Goal: Task Accomplishment & Management: Use online tool/utility

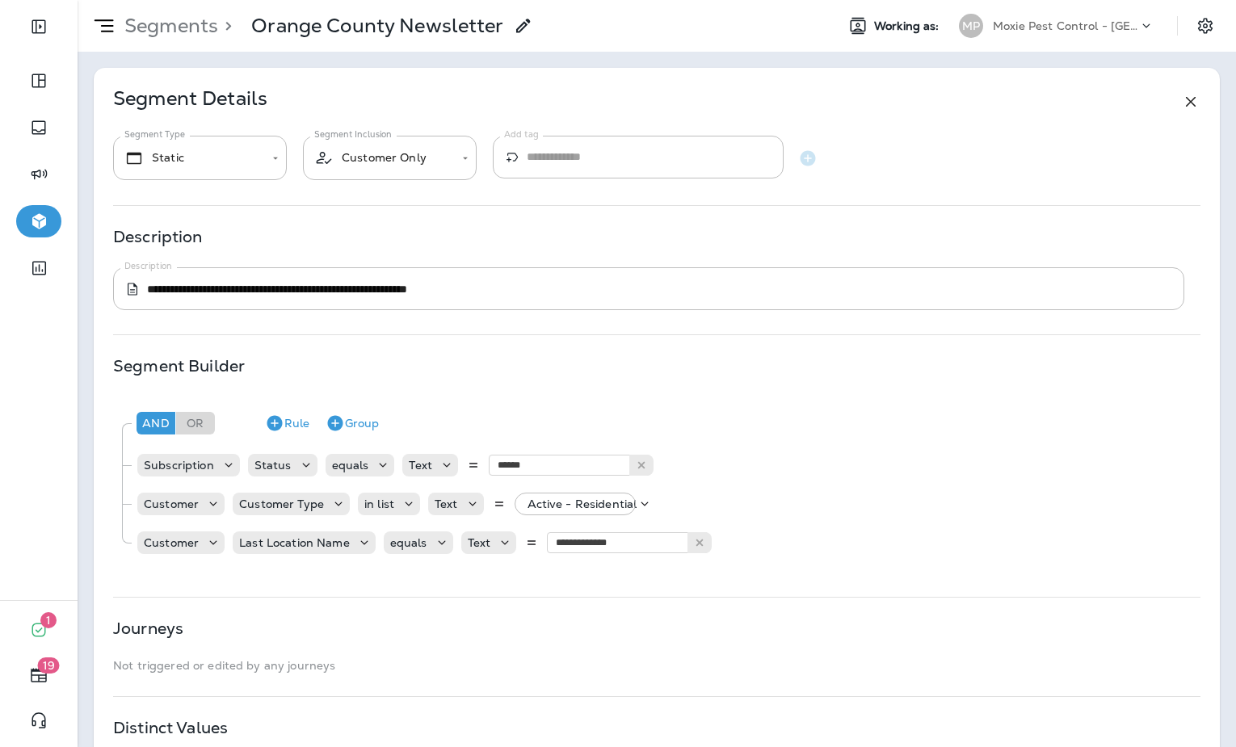
scroll to position [152, 0]
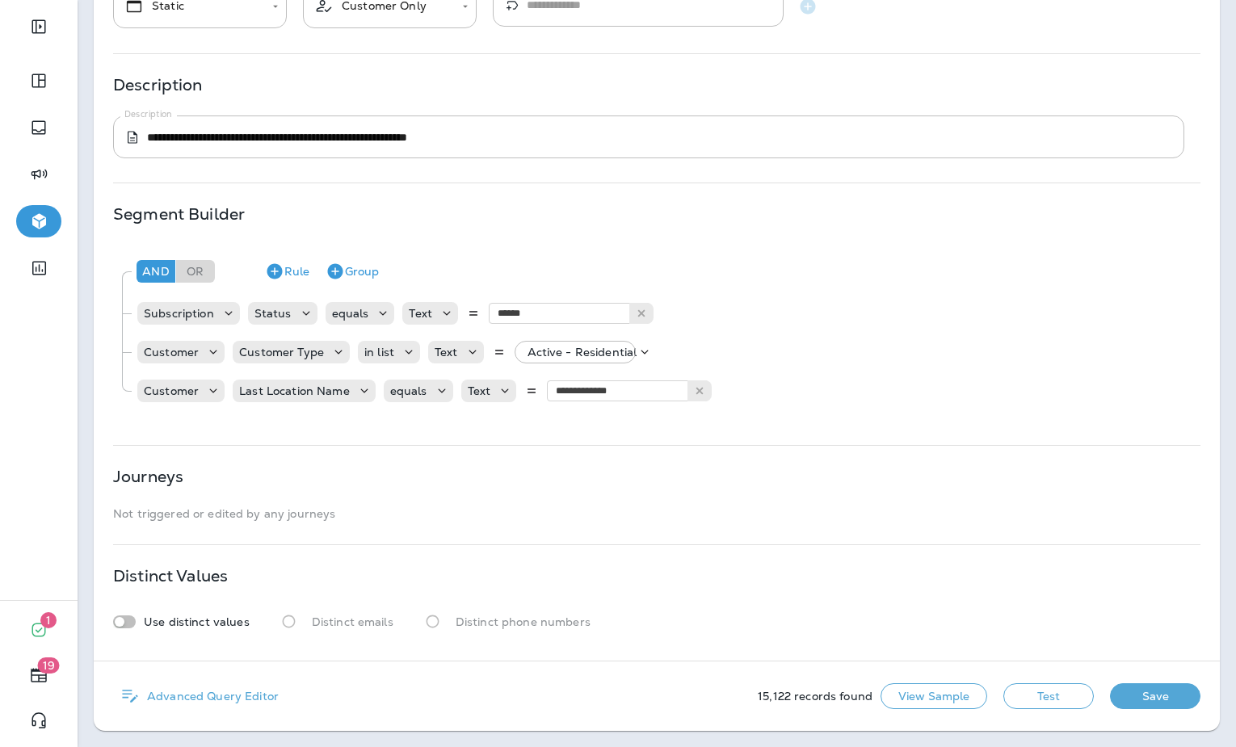
click at [1149, 697] on button "Save" at bounding box center [1155, 696] width 90 height 26
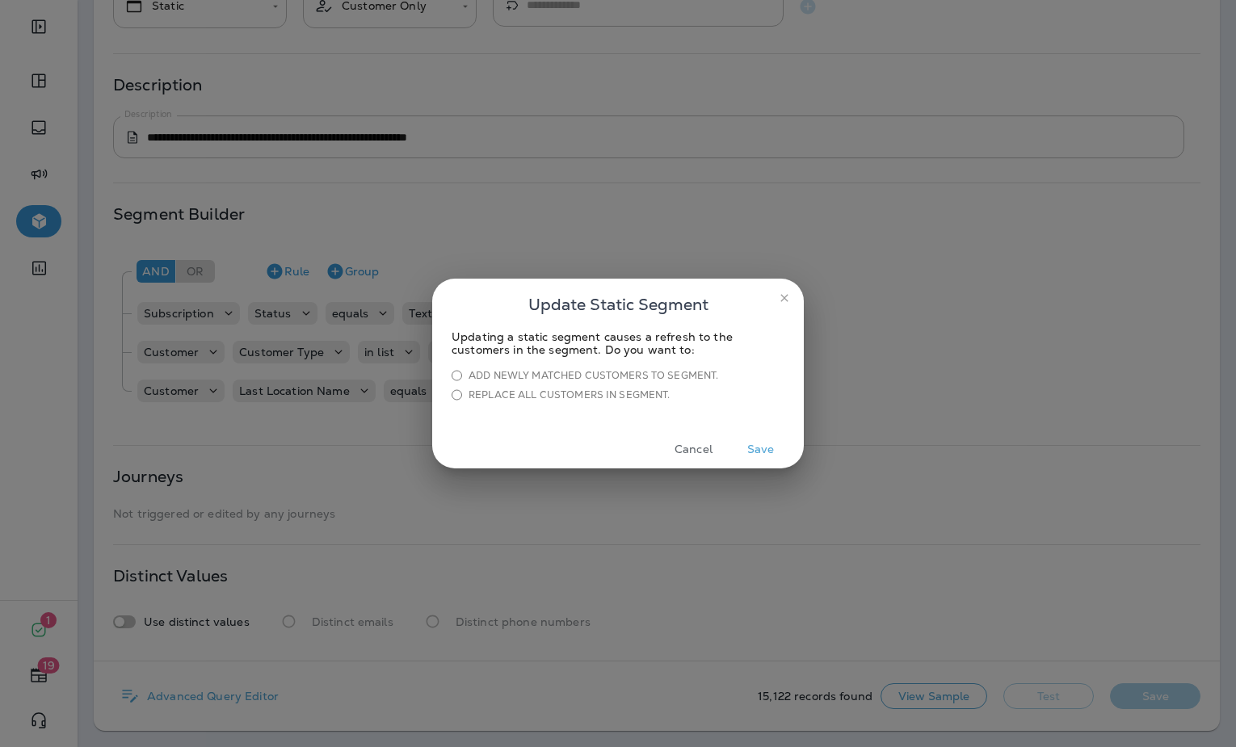
click at [780, 296] on icon "close" at bounding box center [784, 298] width 13 height 13
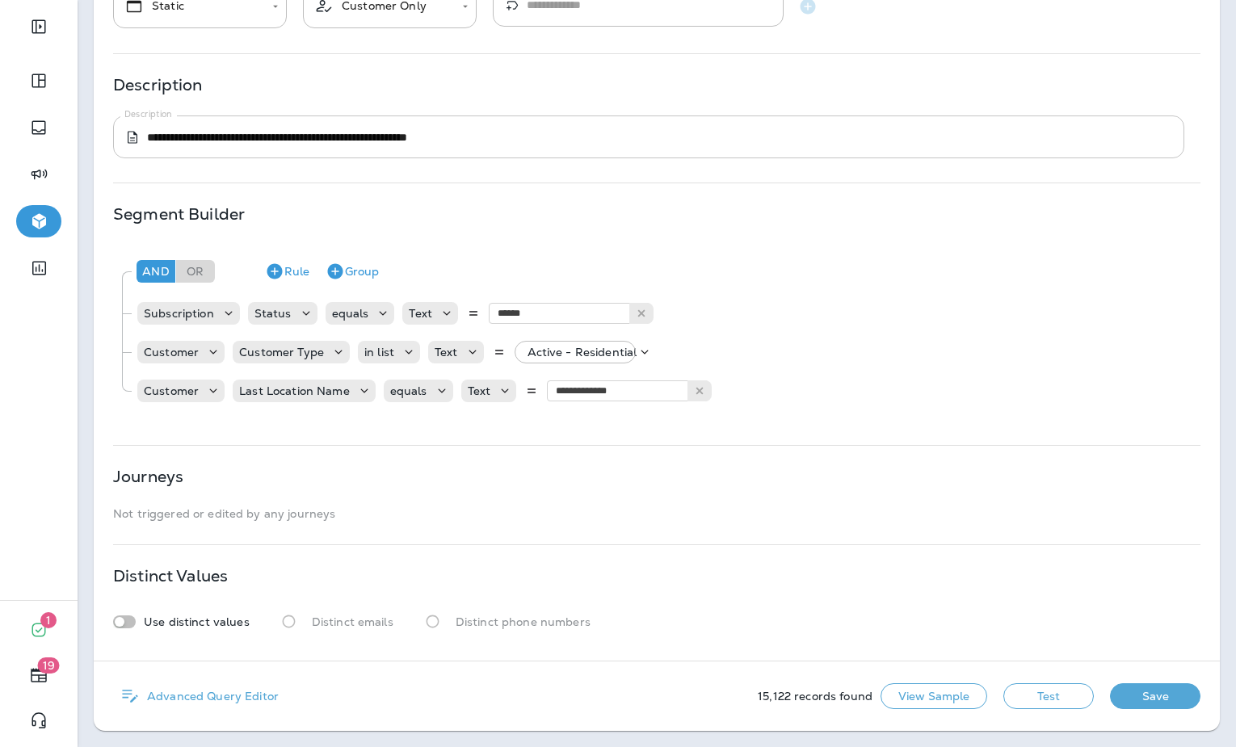
scroll to position [0, 0]
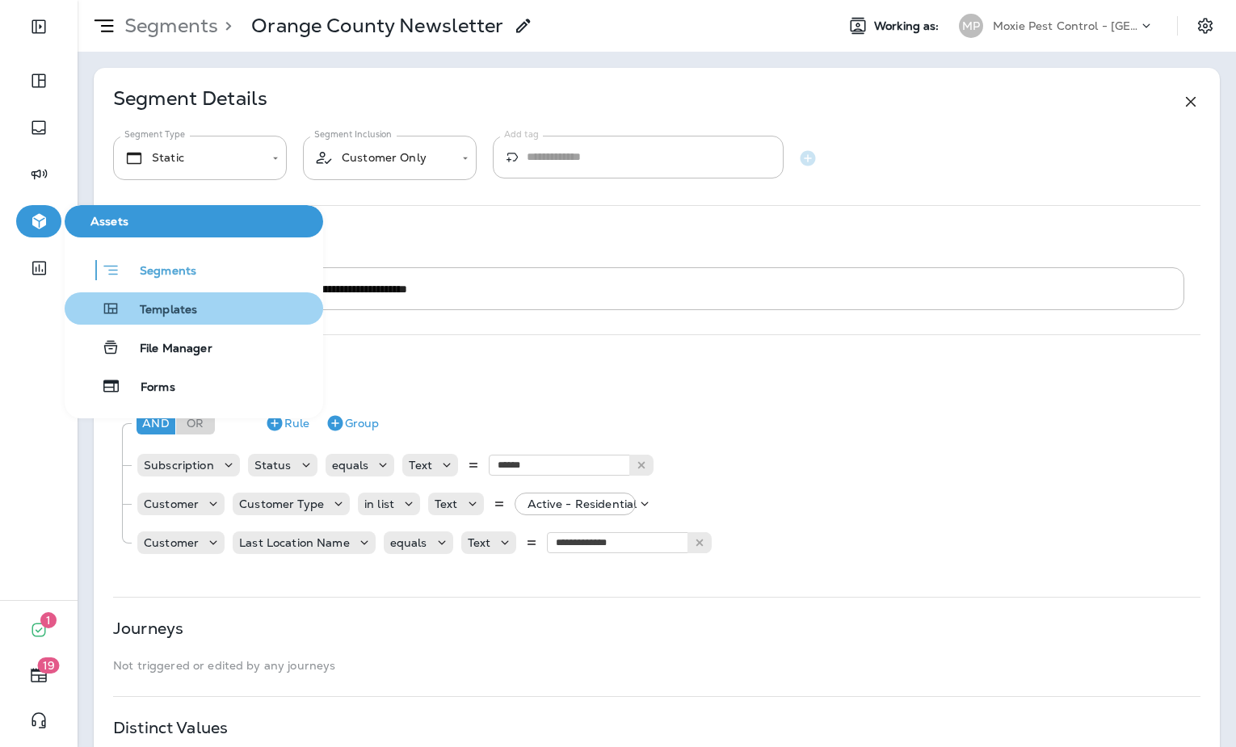
click at [150, 310] on span "Templates" at bounding box center [158, 310] width 77 height 15
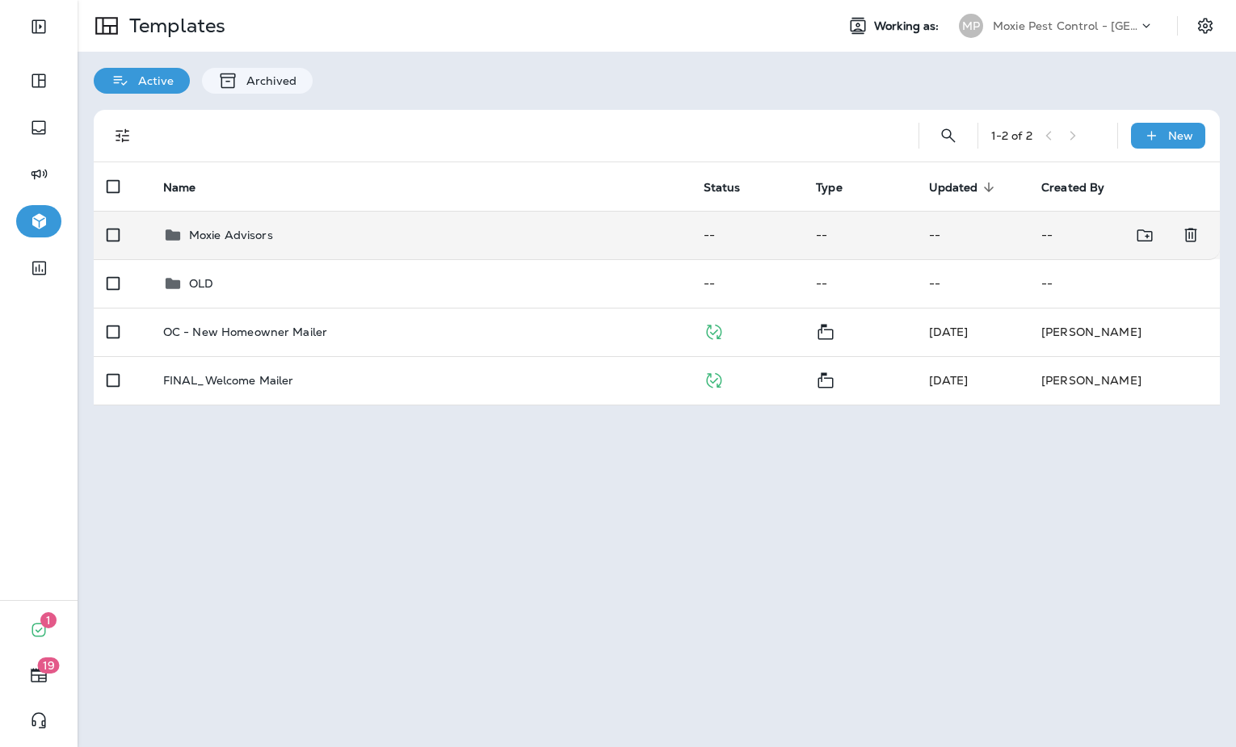
click at [341, 237] on div "Moxie Advisors" at bounding box center [420, 234] width 515 height 19
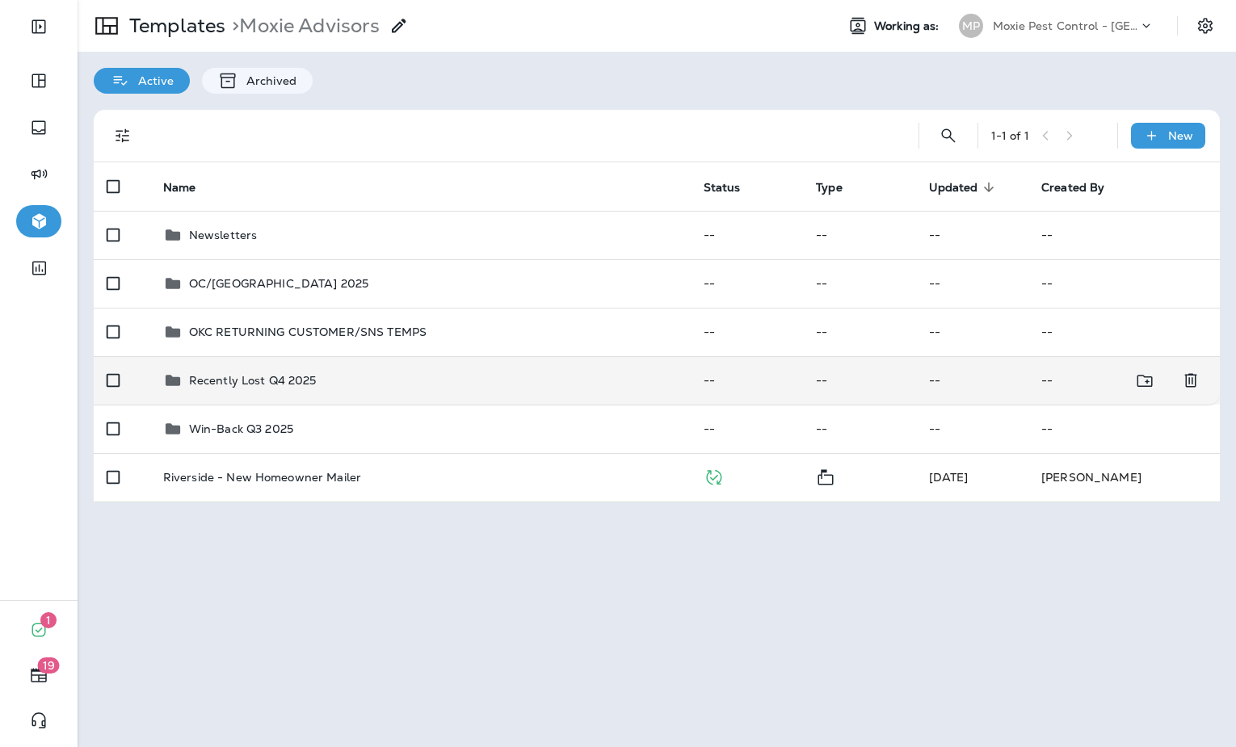
click at [281, 393] on td "Recently Lost Q4 2025" at bounding box center [420, 380] width 540 height 48
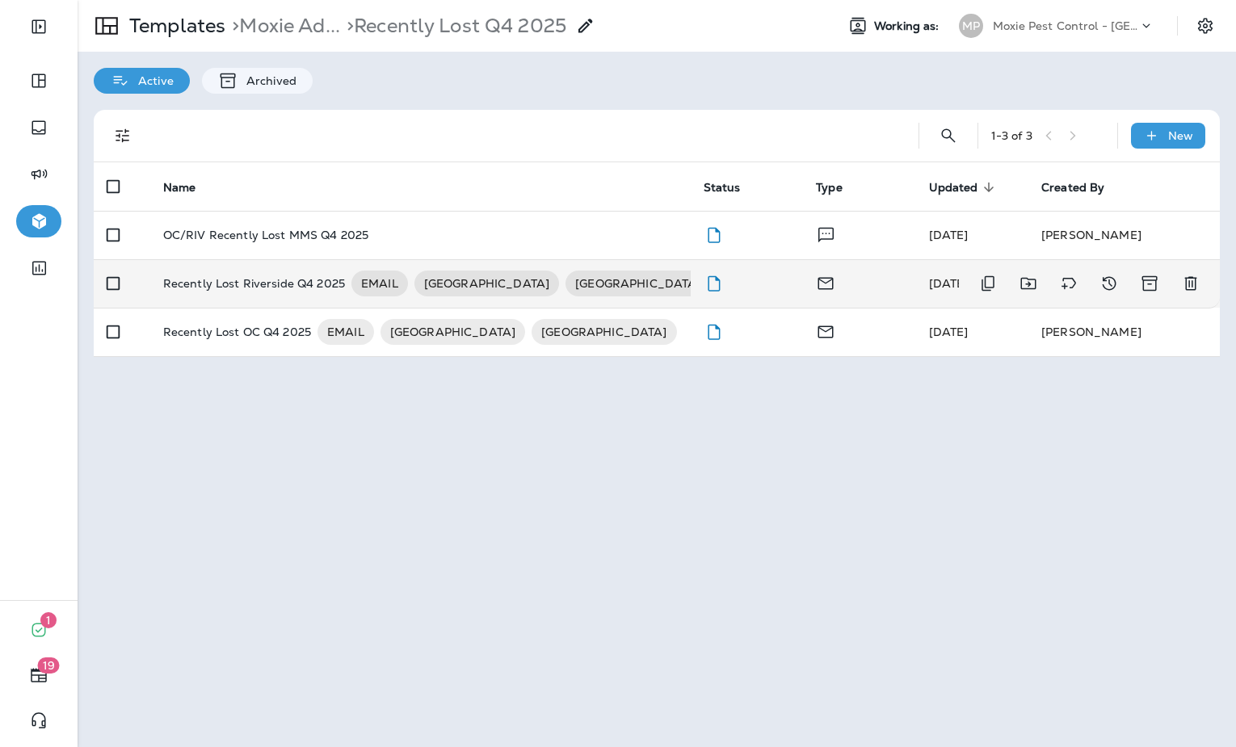
click at [253, 276] on p "Recently Lost Riverside Q4 2025" at bounding box center [254, 284] width 182 height 26
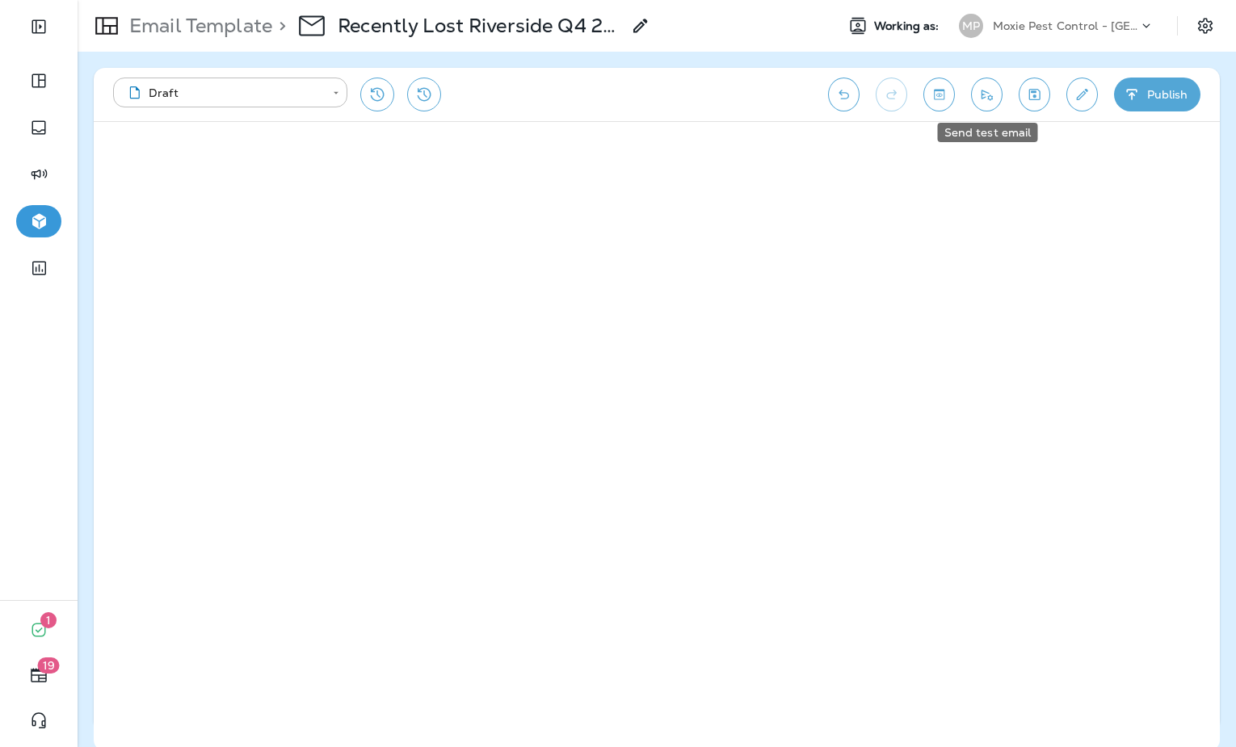
click at [973, 100] on button "Send test email" at bounding box center [987, 95] width 32 height 34
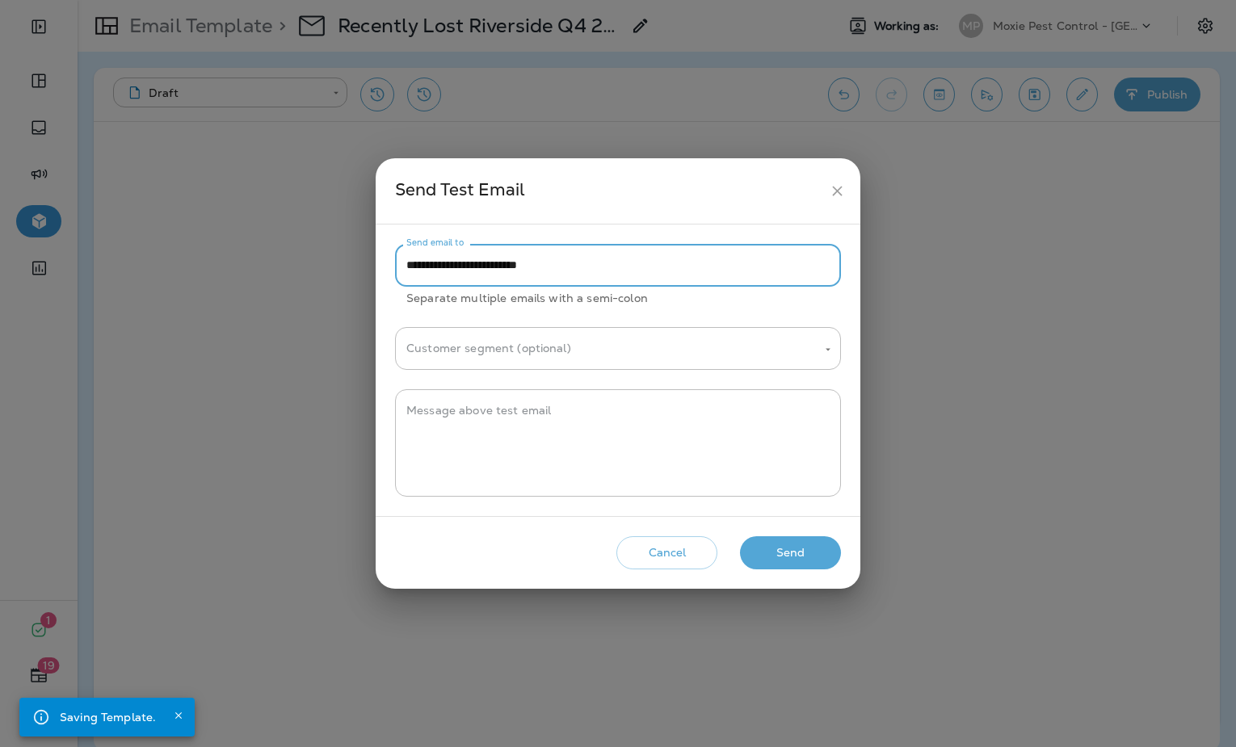
drag, startPoint x: 443, startPoint y: 267, endPoint x: 385, endPoint y: 271, distance: 57.4
click at [385, 271] on div "**********" at bounding box center [618, 371] width 485 height 292
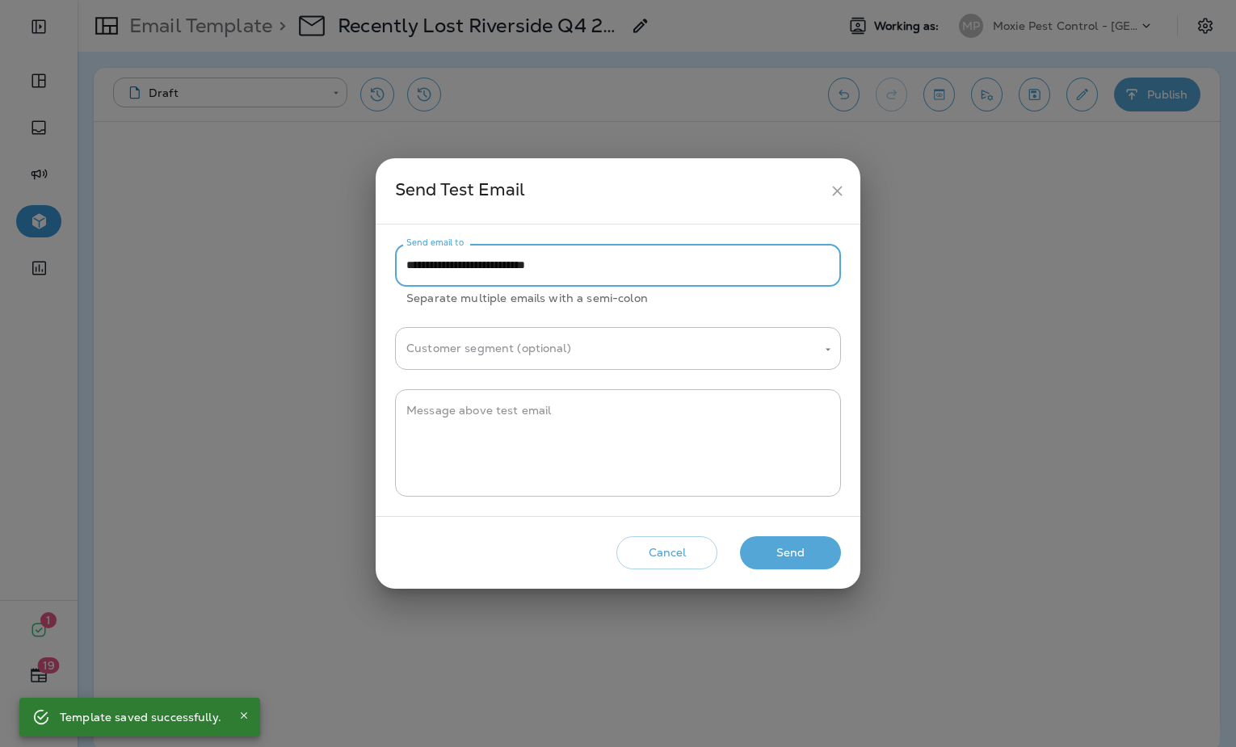
type input "**********"
click at [780, 555] on button "Send" at bounding box center [790, 552] width 101 height 33
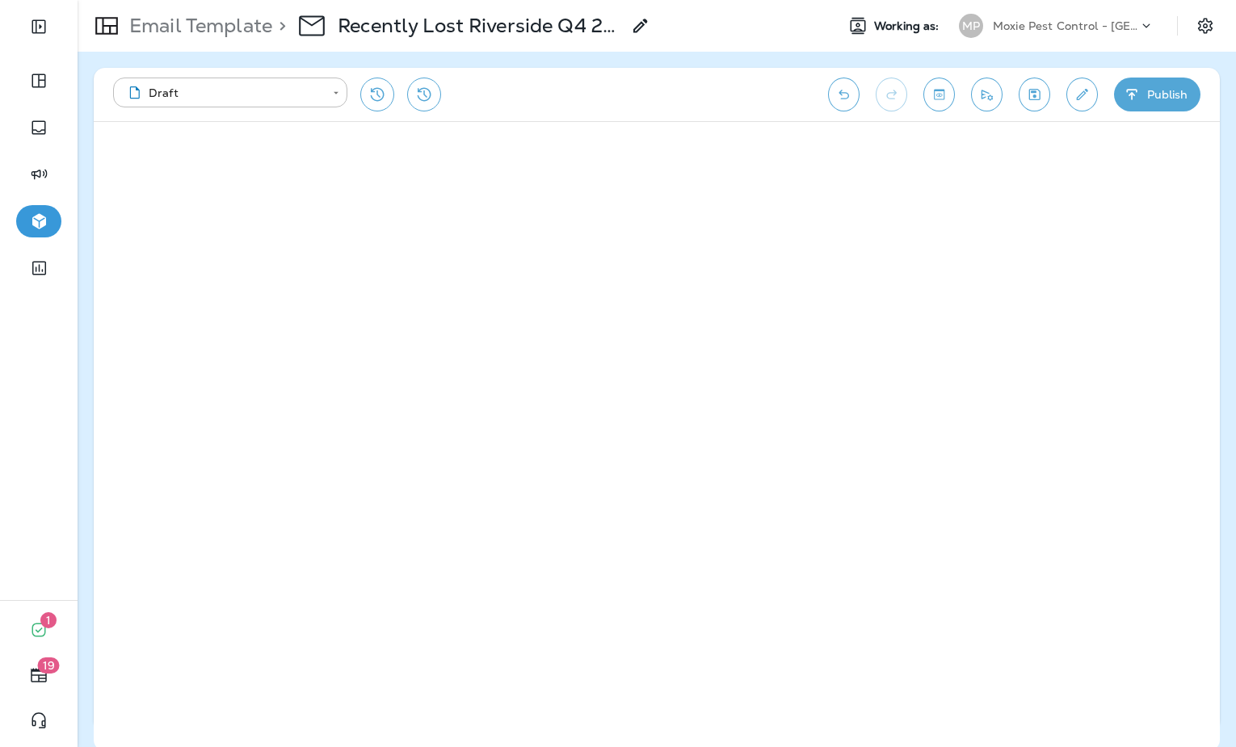
click at [177, 29] on p "Email Template" at bounding box center [197, 26] width 149 height 24
